Goal: Navigation & Orientation: Find specific page/section

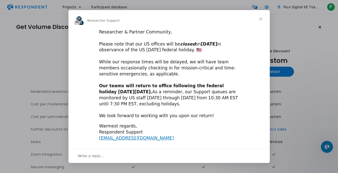
click at [261, 18] on span "Close" at bounding box center [261, 19] width 18 height 18
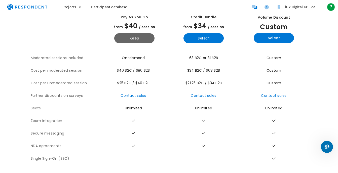
scroll to position [38, 0]
click at [127, 33] on button "Keep" at bounding box center [134, 38] width 40 height 10
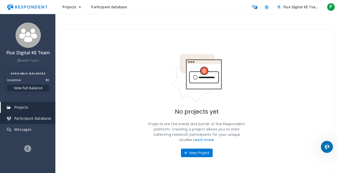
click at [24, 119] on span "Participant Database" at bounding box center [32, 118] width 37 height 5
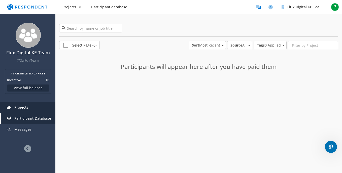
click at [18, 108] on span "Projects" at bounding box center [21, 107] width 14 height 5
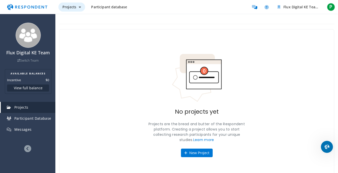
click at [77, 5] on button "Projects" at bounding box center [71, 7] width 27 height 9
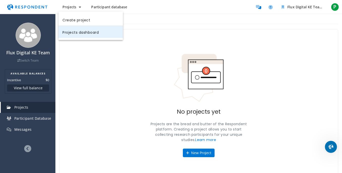
click at [78, 32] on link "Projects dashboard" at bounding box center [90, 32] width 64 height 12
